Goal: Transaction & Acquisition: Book appointment/travel/reservation

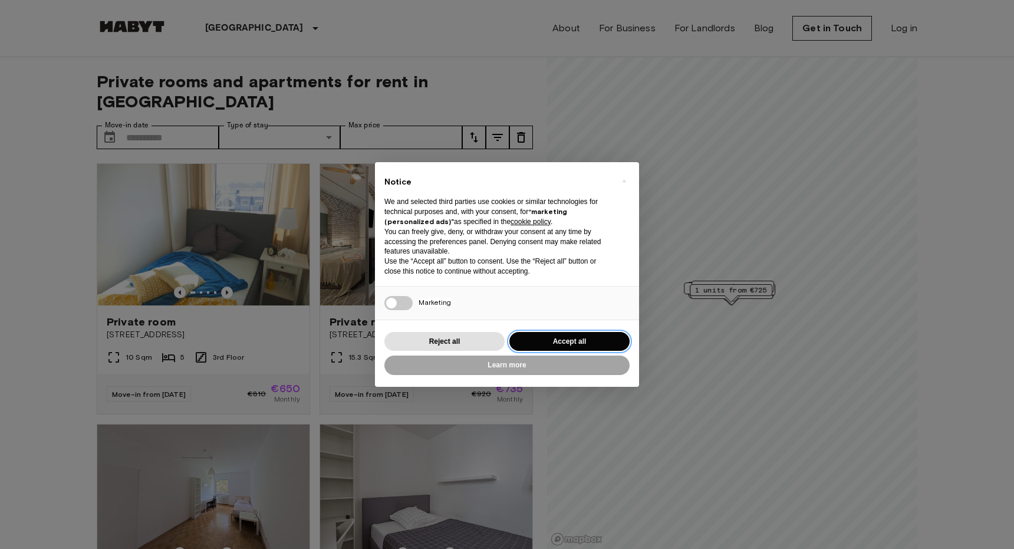
click at [557, 341] on button "Accept all" at bounding box center [569, 341] width 120 height 19
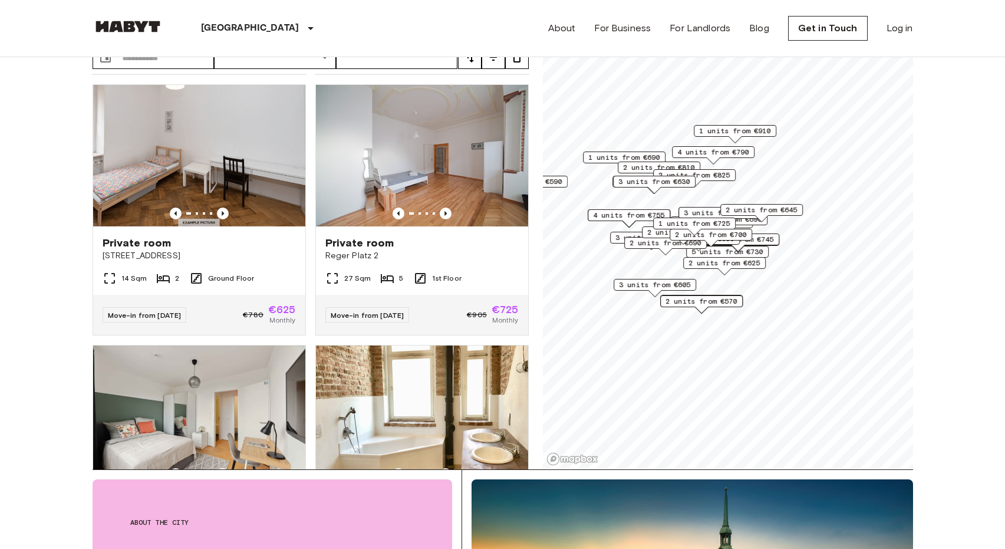
scroll to position [153, 0]
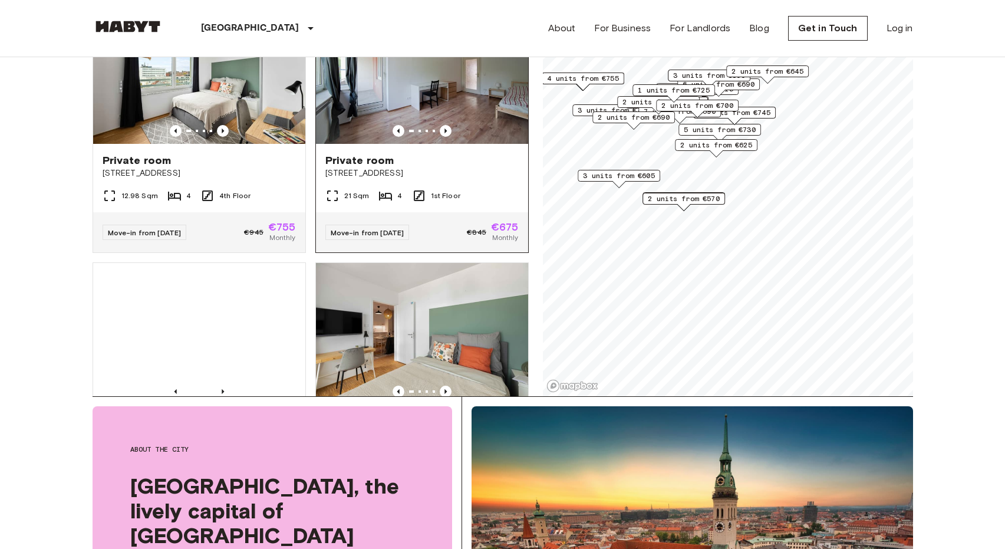
scroll to position [6007, 0]
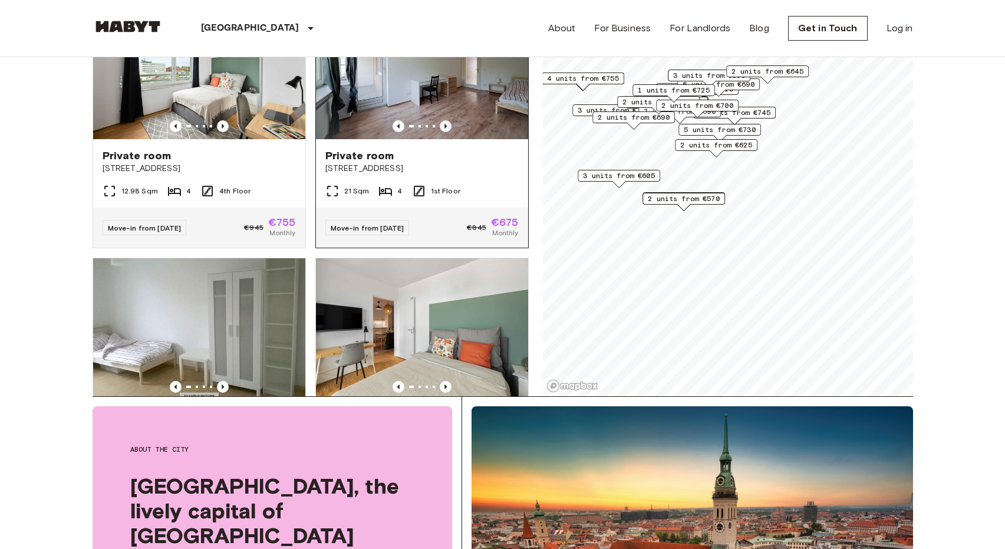
click at [440, 132] on icon "Previous image" at bounding box center [446, 126] width 12 height 12
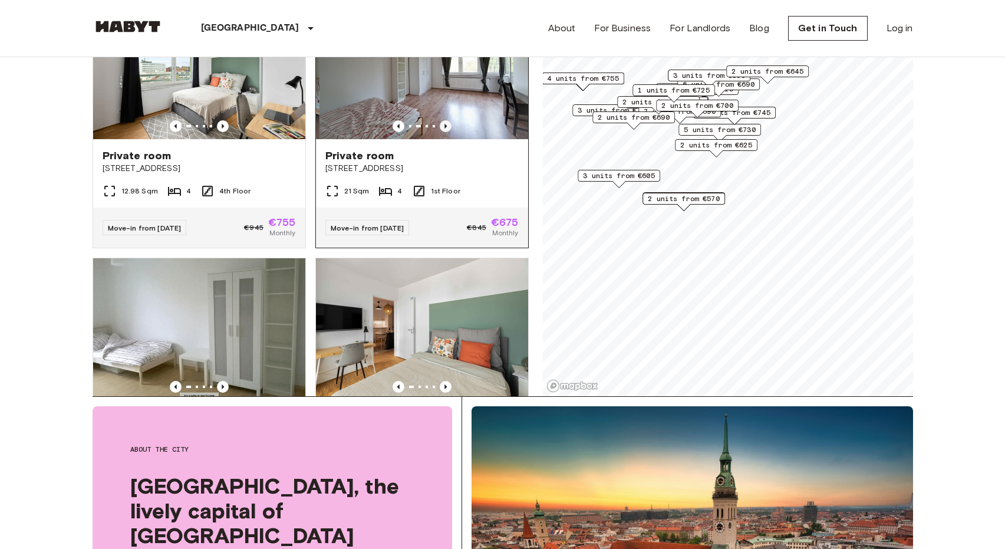
click at [440, 132] on icon "Previous image" at bounding box center [446, 126] width 12 height 12
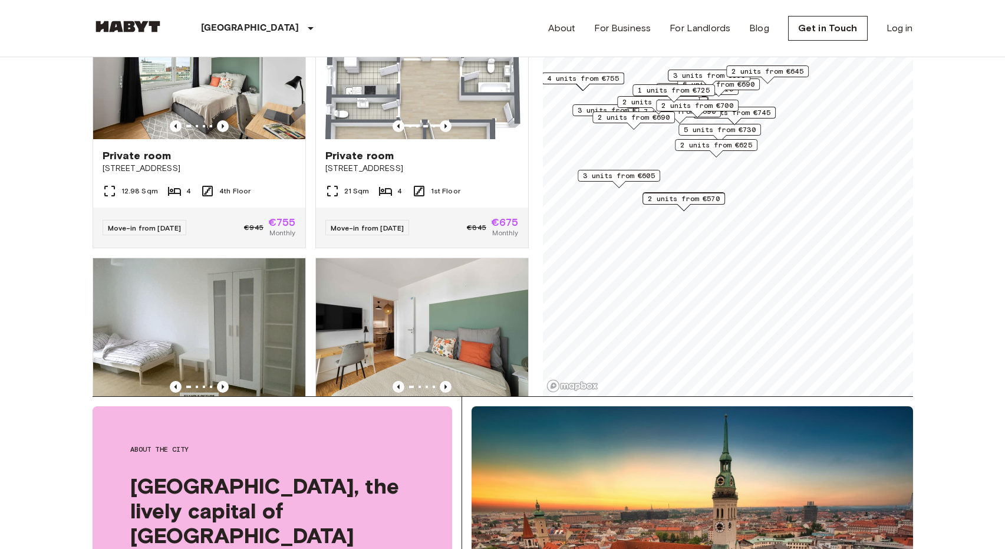
click at [691, 198] on span "2 units from €570" at bounding box center [684, 198] width 72 height 11
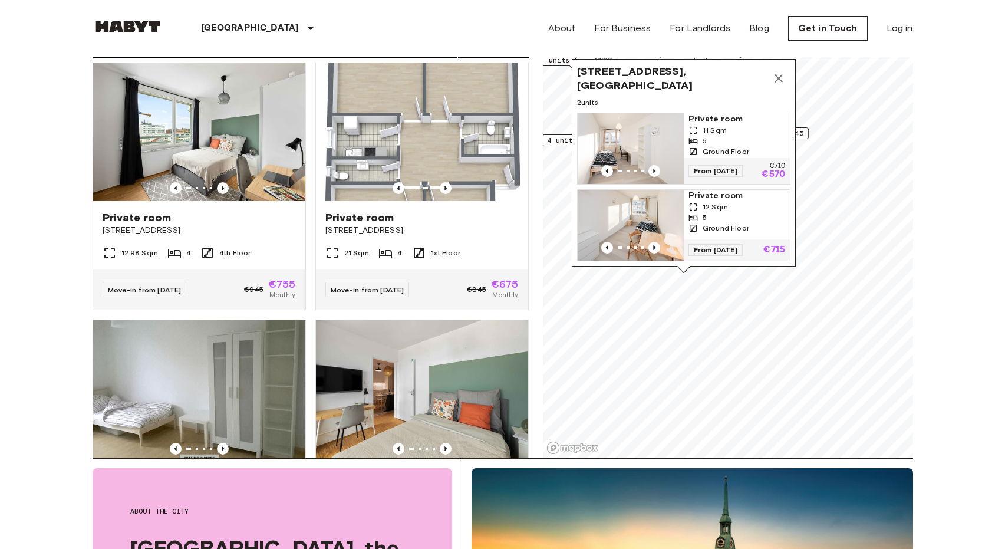
scroll to position [61, 0]
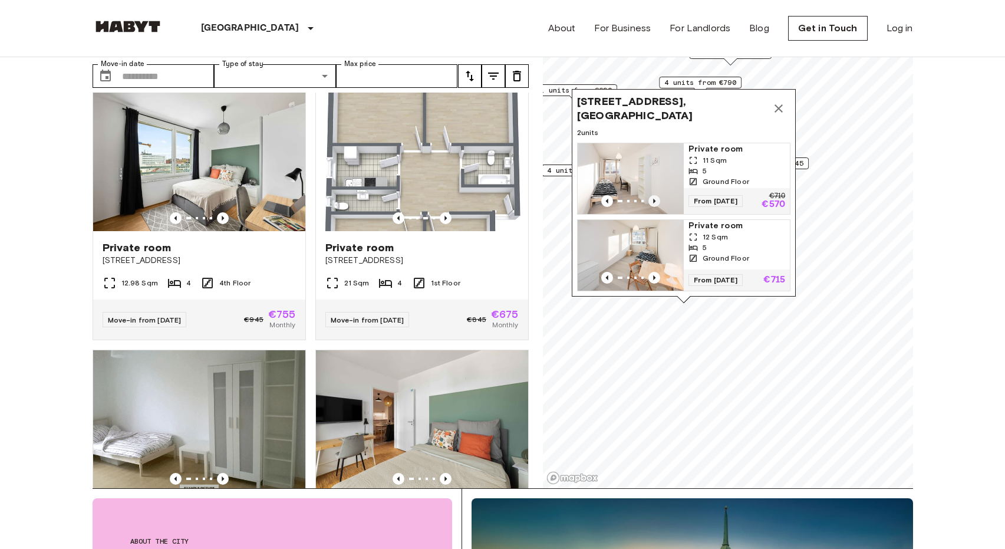
click at [654, 199] on icon "Previous image" at bounding box center [654, 201] width 2 height 5
click at [781, 104] on icon "Map marker" at bounding box center [779, 108] width 8 height 8
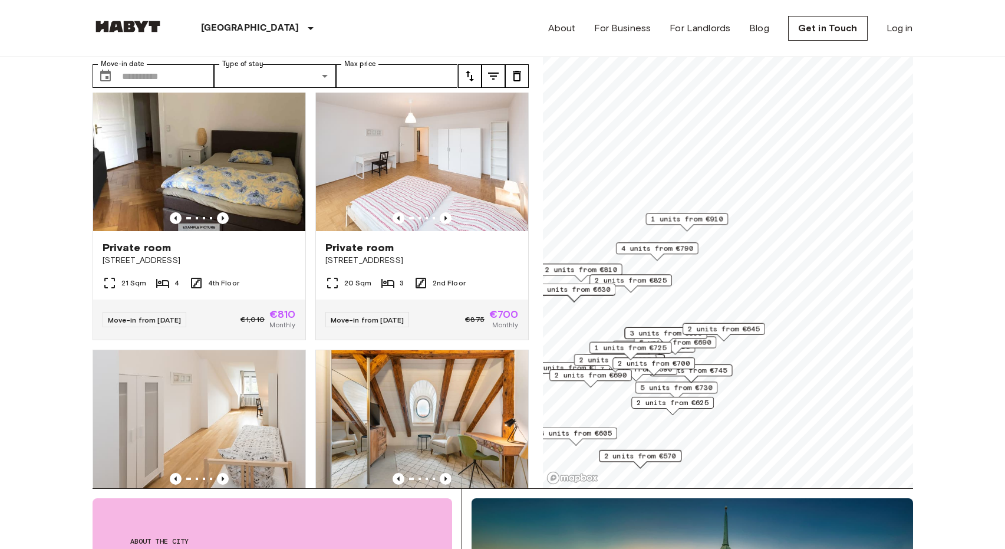
scroll to position [4674, 0]
